Goal: Transaction & Acquisition: Purchase product/service

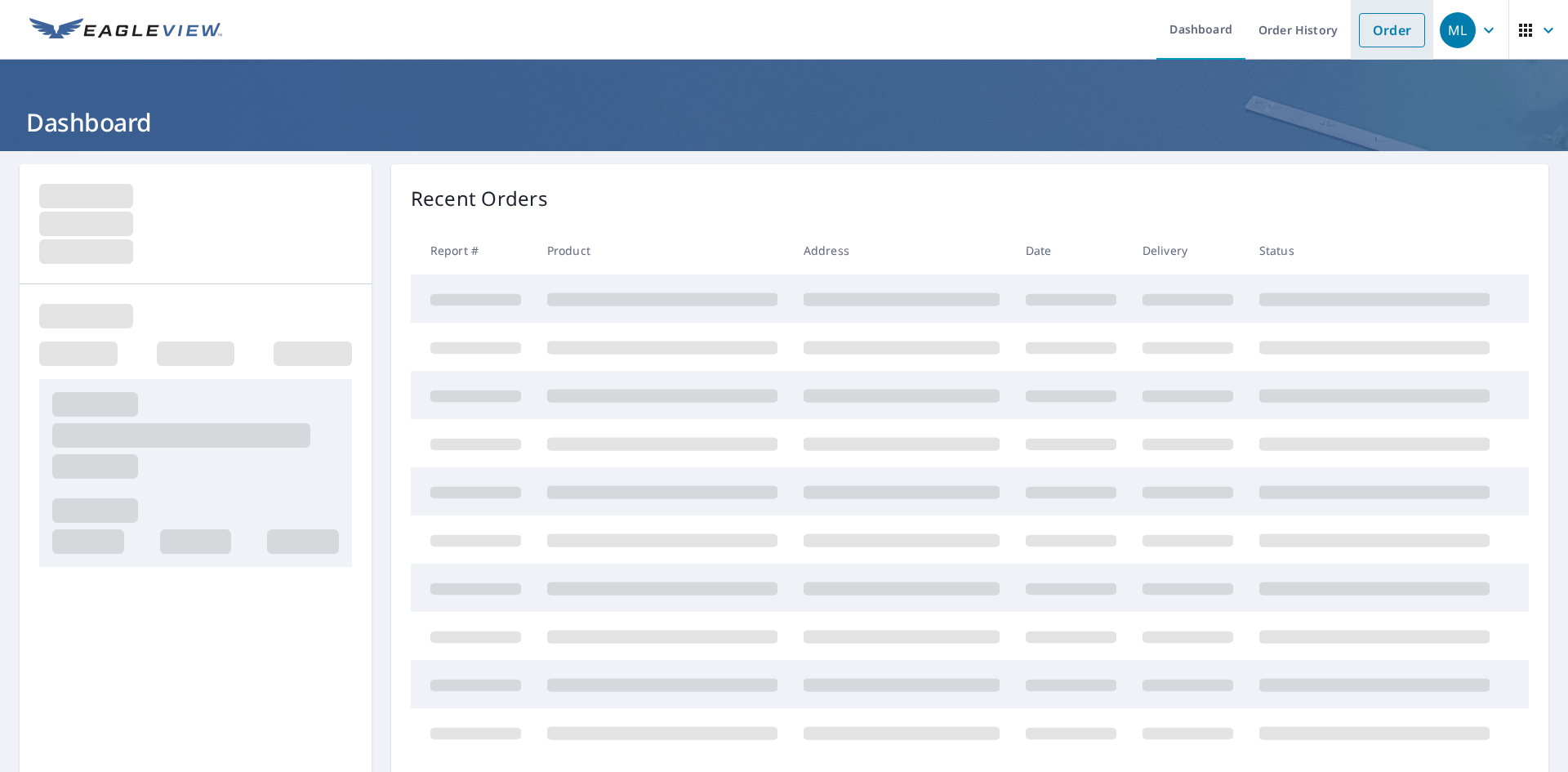
click at [1368, 23] on link "Order" at bounding box center [1391, 29] width 66 height 34
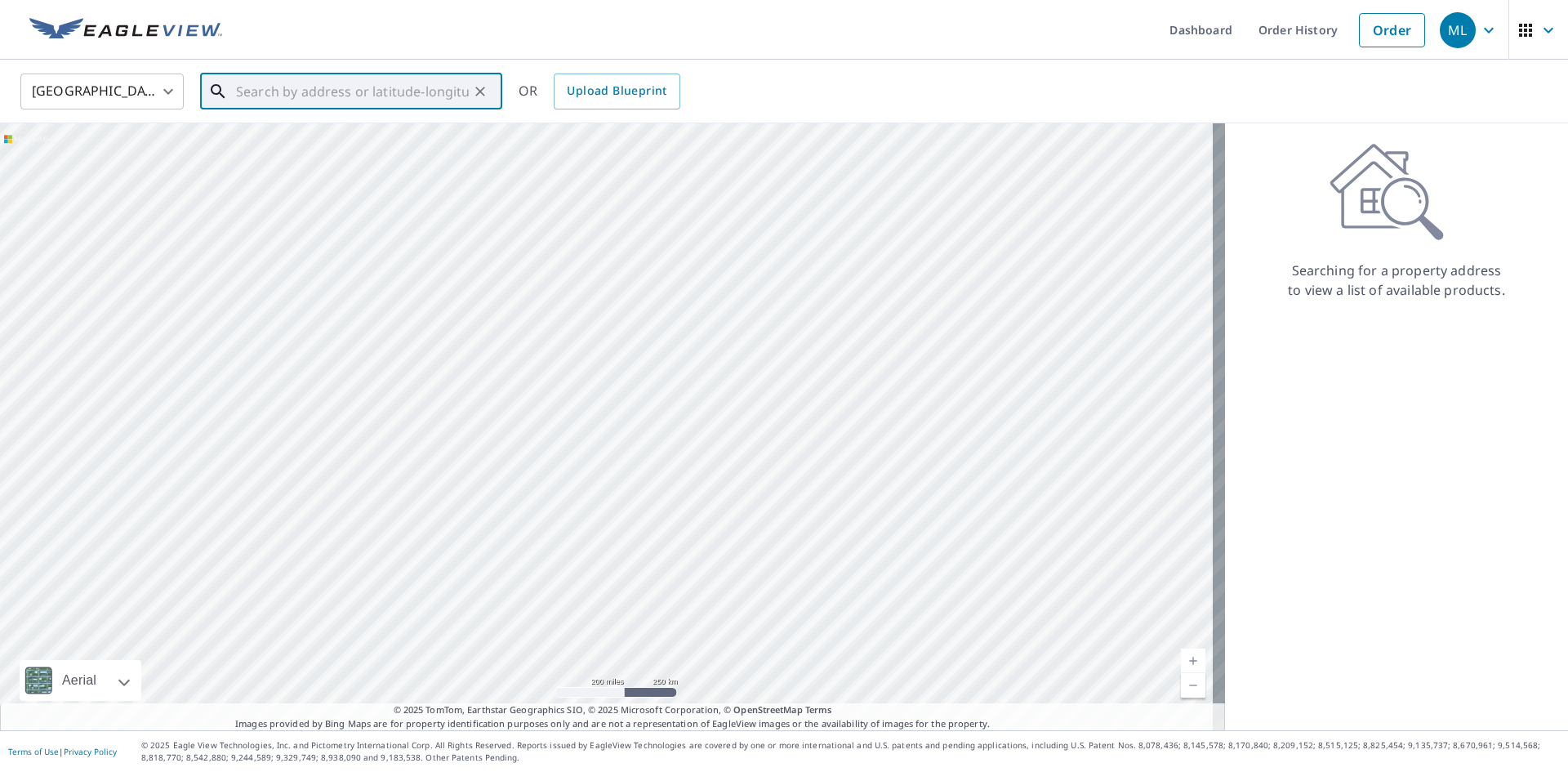
click at [278, 92] on input "text" at bounding box center [352, 91] width 232 height 46
paste input "[STREET_ADDRESS]"
click at [280, 147] on span "[STREET_ADDRESS]" at bounding box center [361, 139] width 257 height 20
type input "[STREET_ADDRESS][PERSON_NAME]"
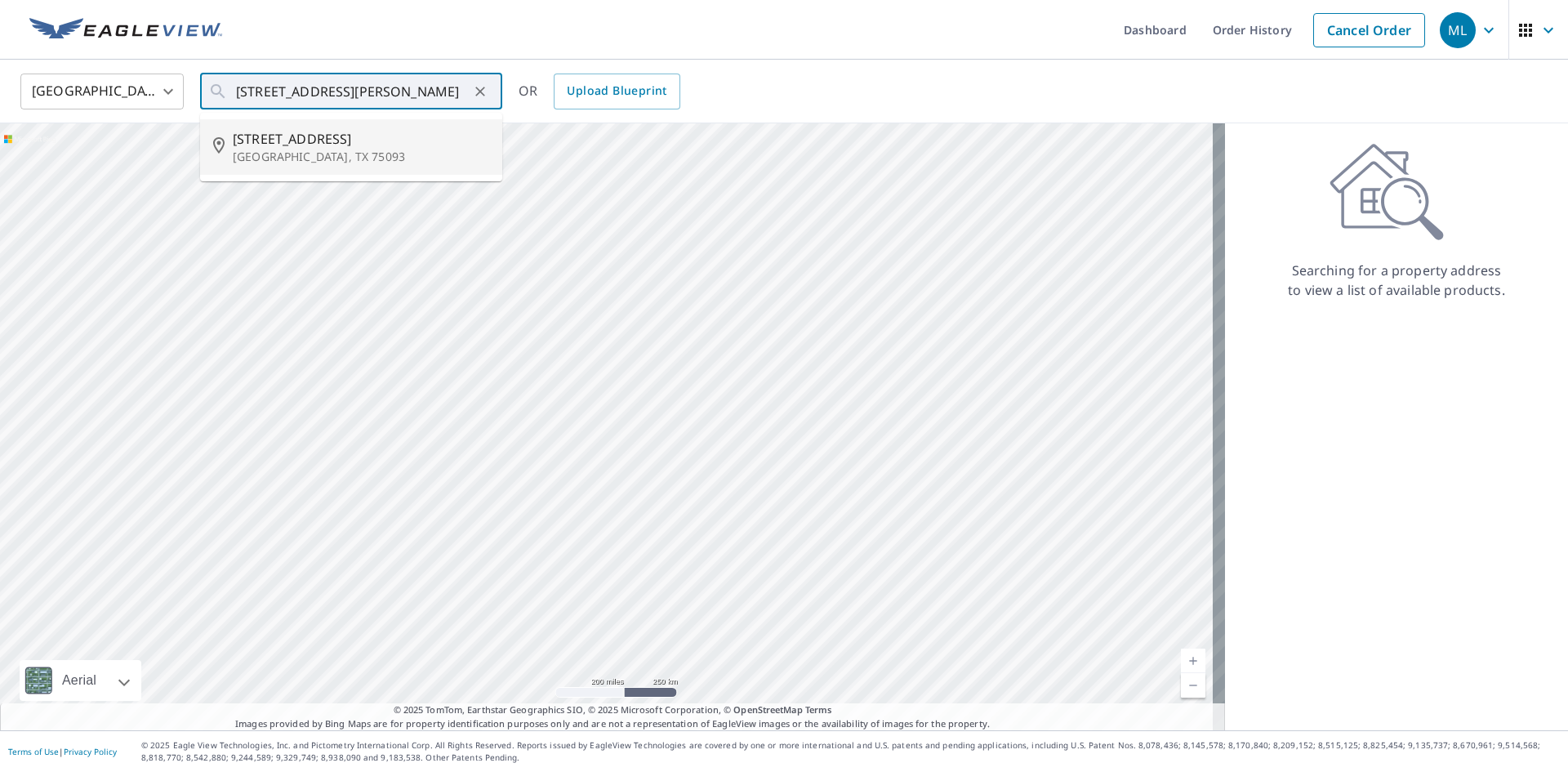
scroll to position [0, 0]
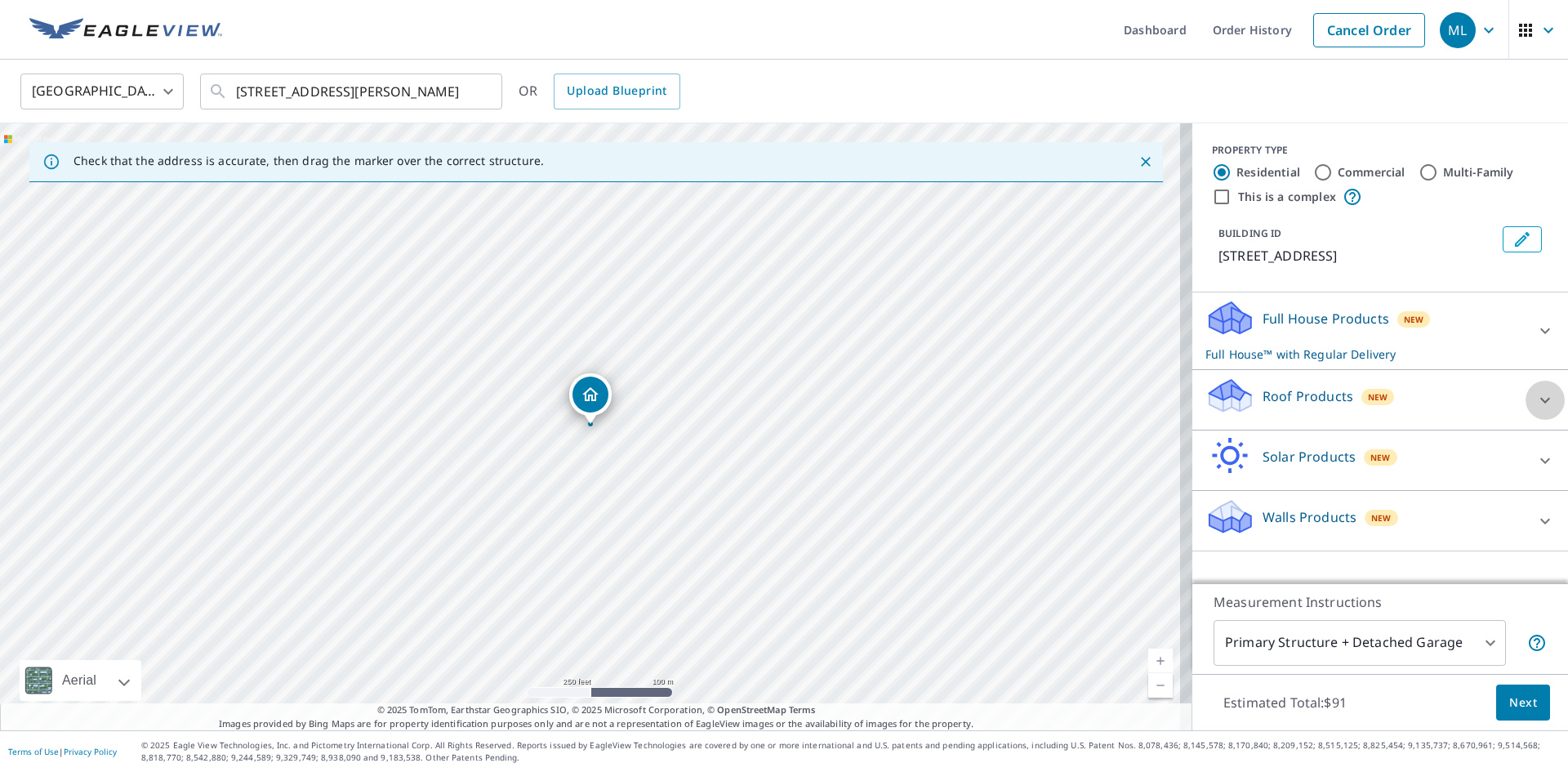
click at [1536, 403] on icon at bounding box center [1545, 400] width 20 height 20
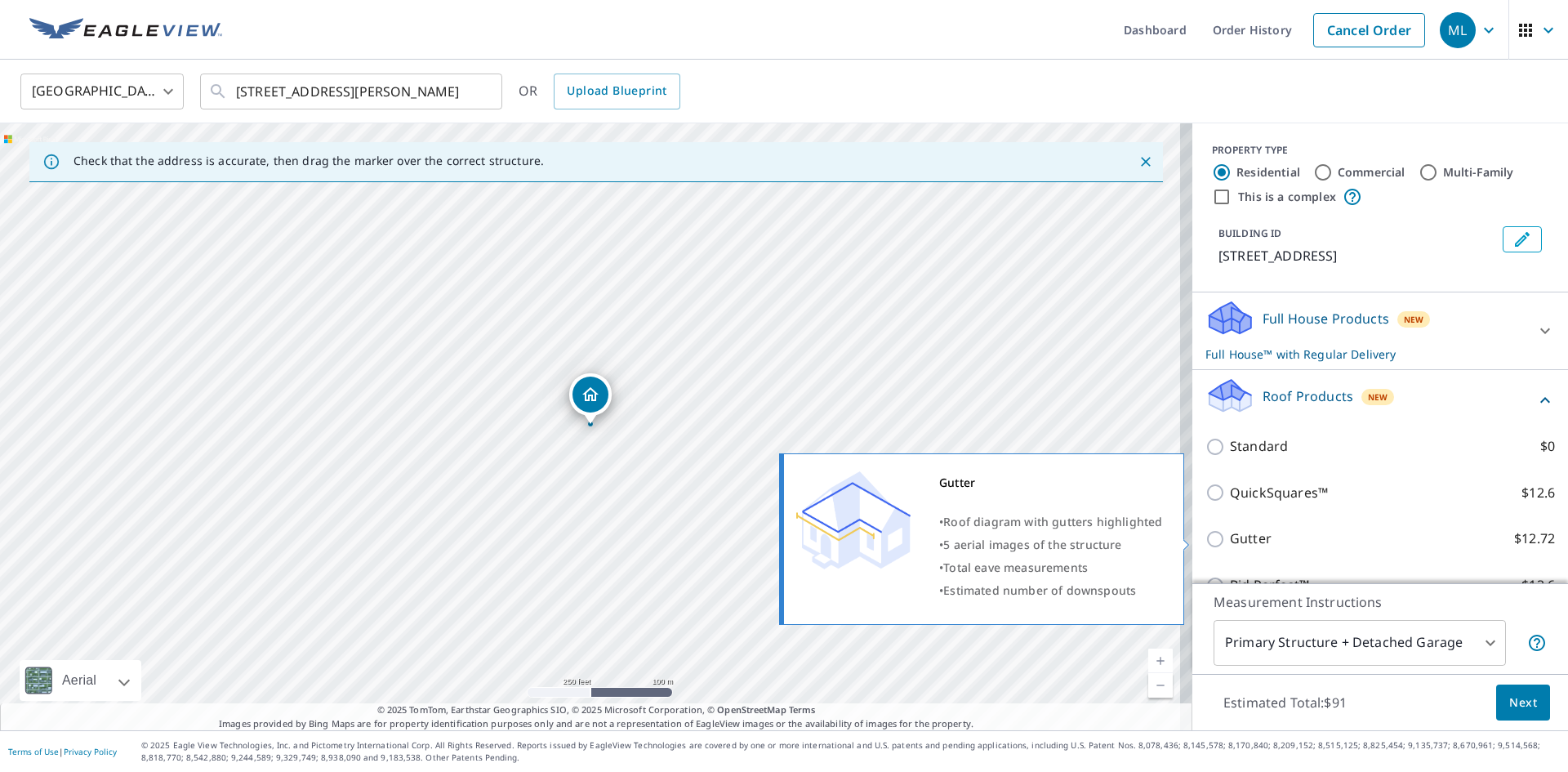
click at [1207, 538] on input "Gutter $12.72" at bounding box center [1217, 540] width 25 height 20
checkbox input "true"
checkbox input "false"
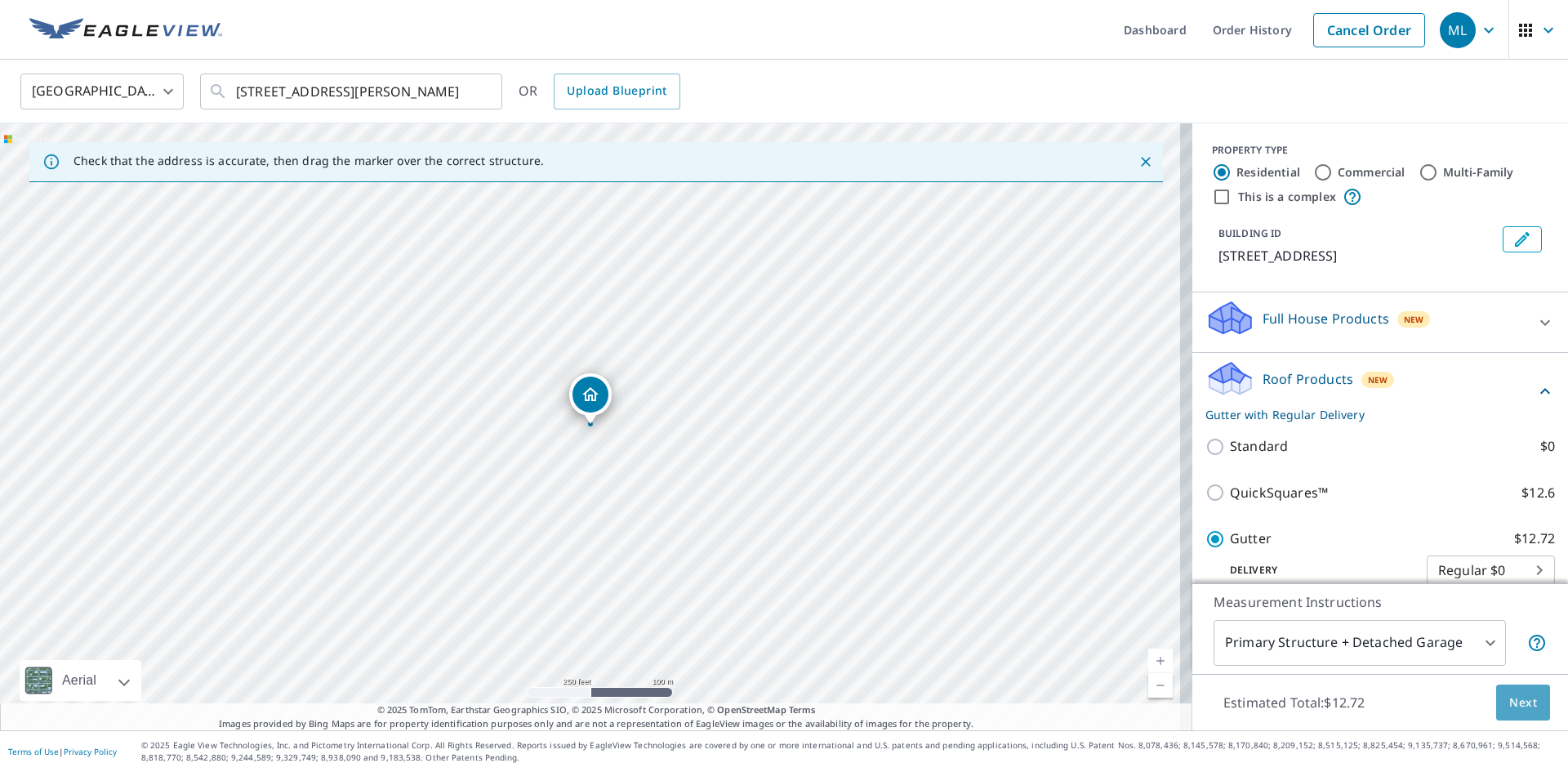
click at [1509, 706] on span "Next" at bounding box center [1523, 702] width 27 height 21
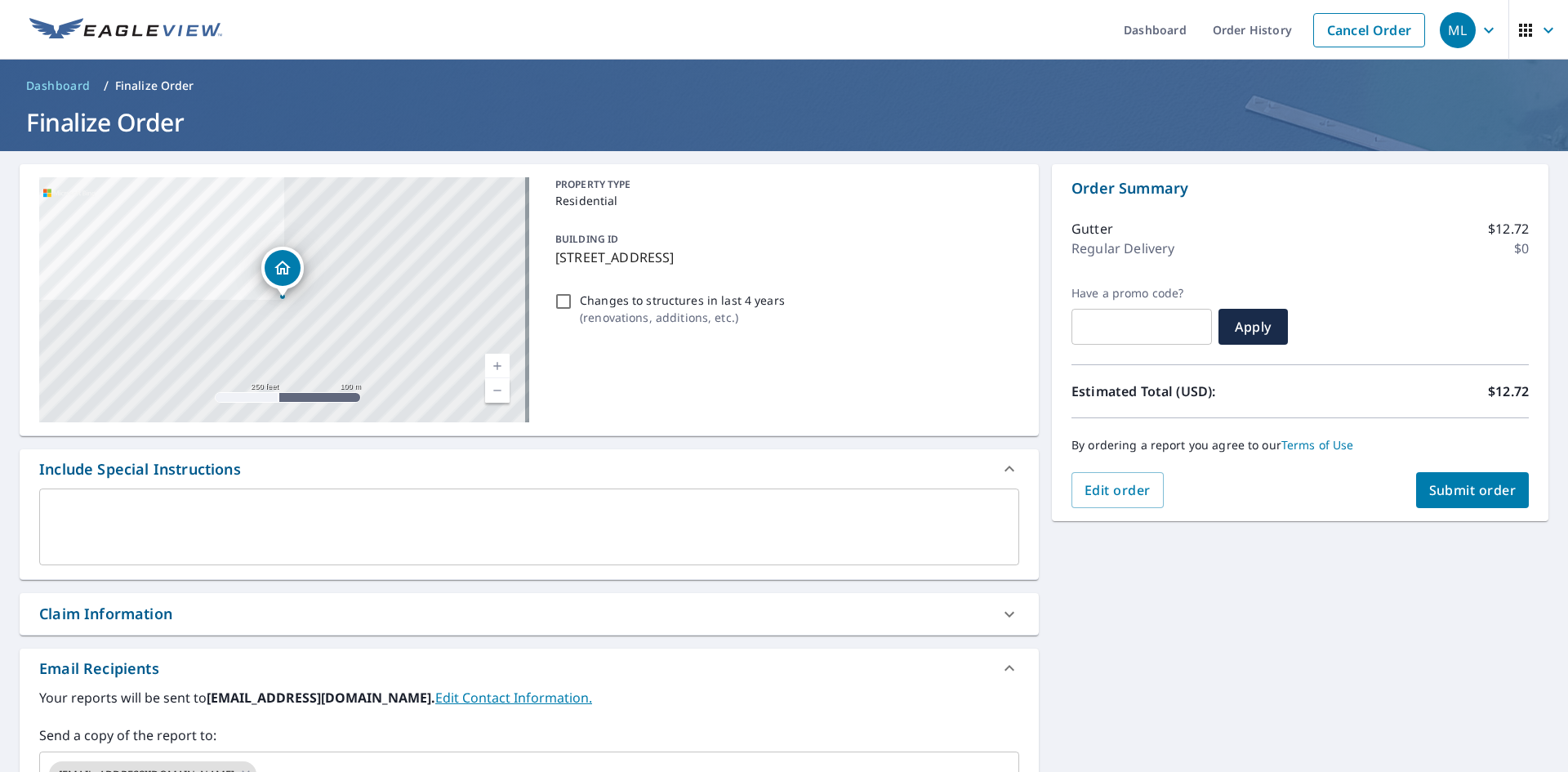
click at [1447, 482] on span "Submit order" at bounding box center [1473, 490] width 87 height 18
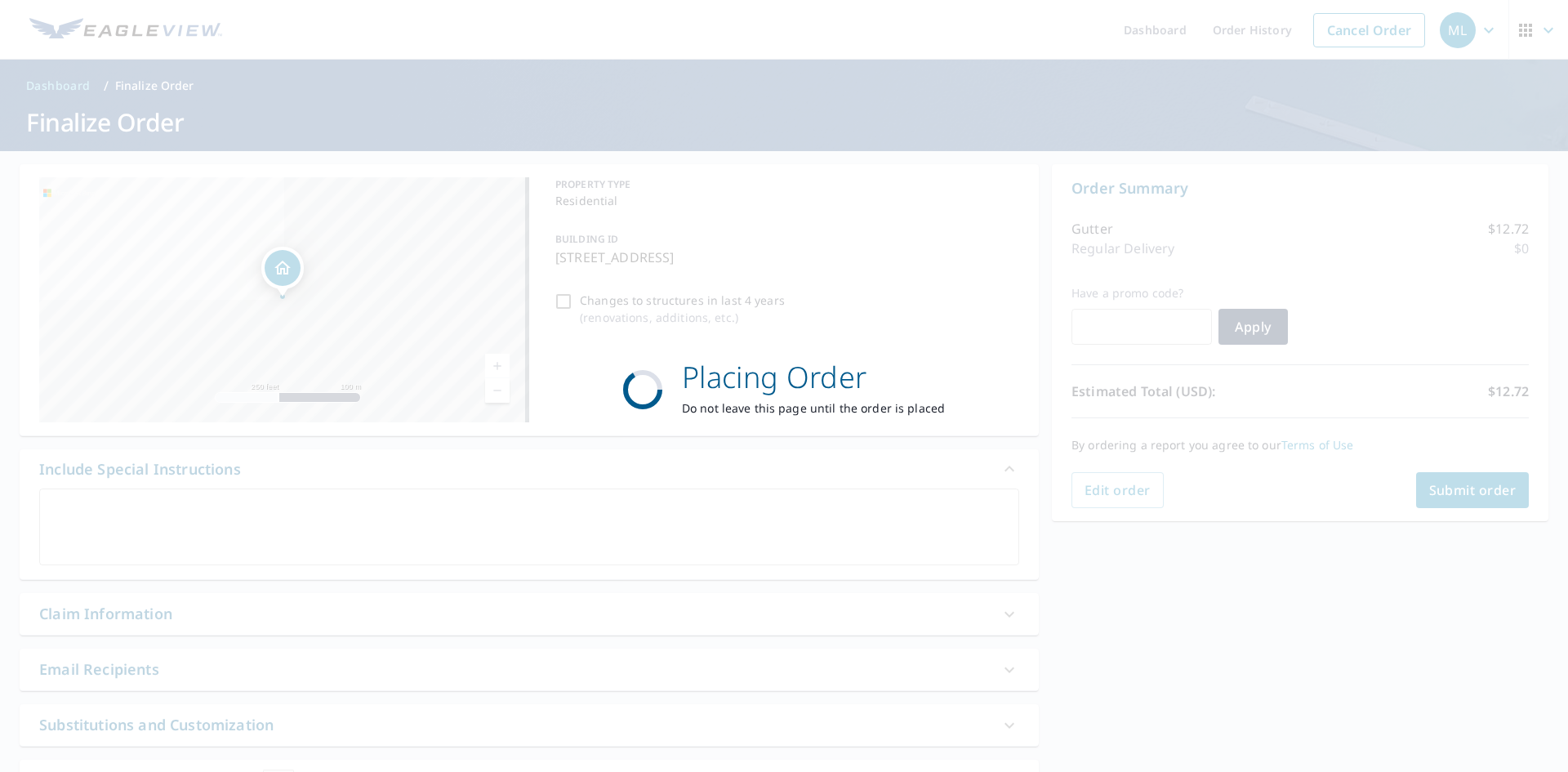
checkbox input "true"
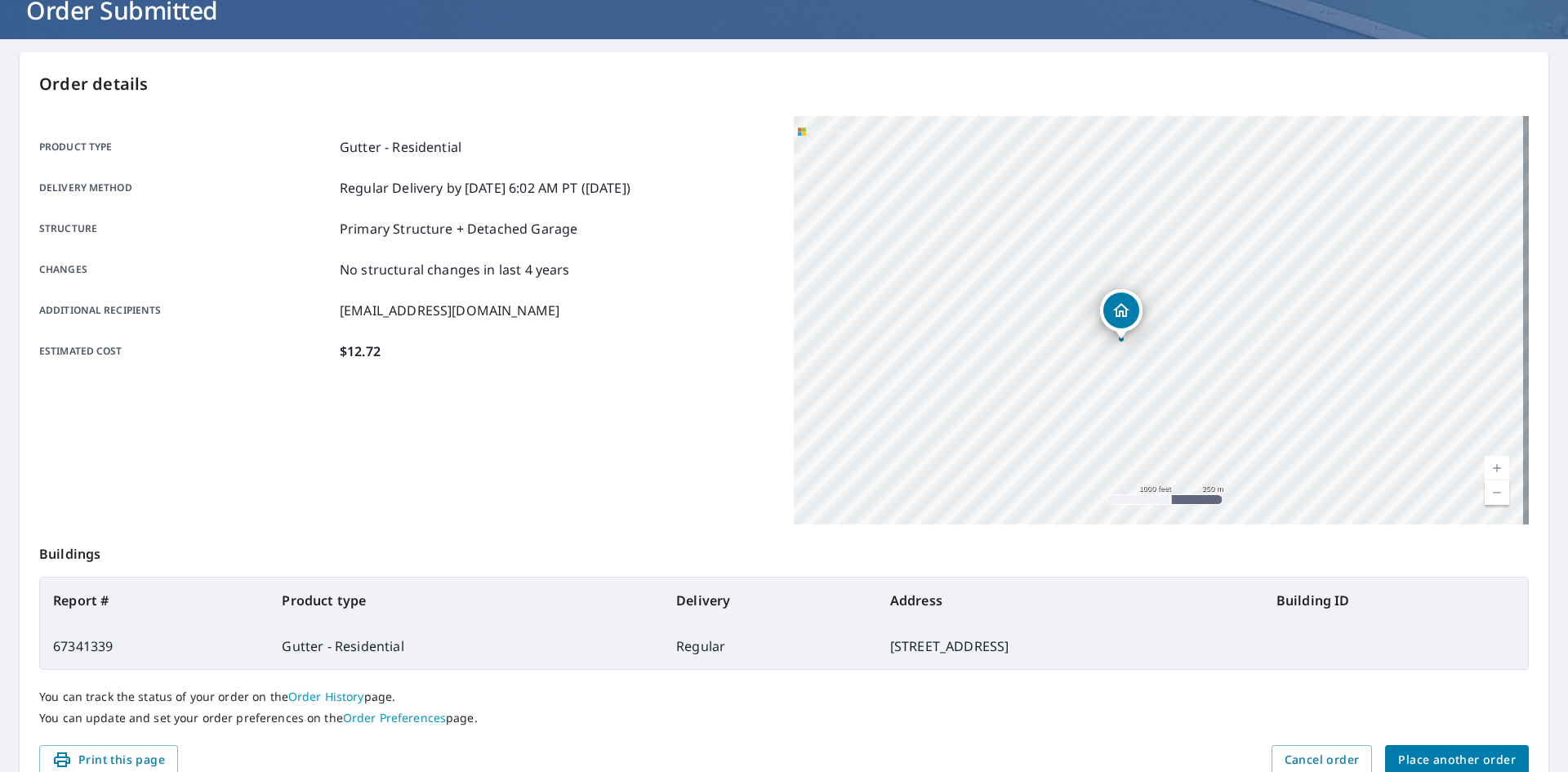
scroll to position [189, 0]
